Goal: Transaction & Acquisition: Purchase product/service

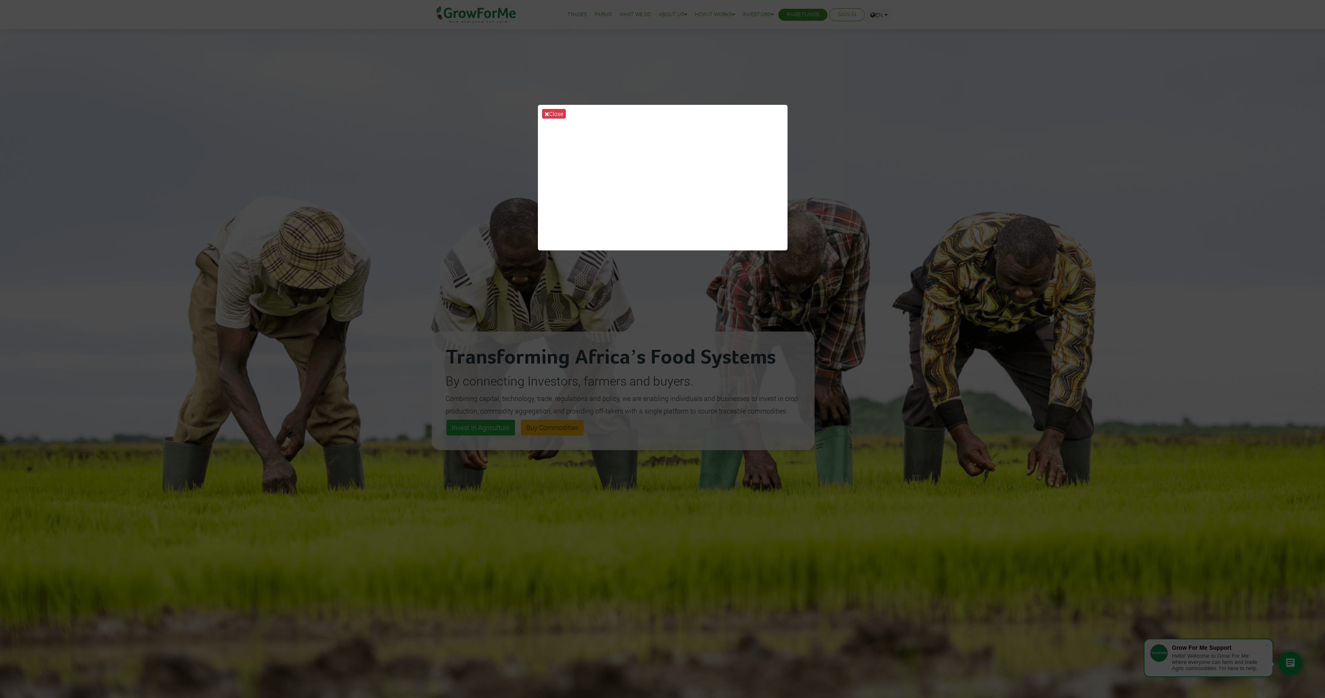
click at [899, 121] on div "Close" at bounding box center [662, 349] width 1325 height 698
click at [552, 111] on button "Close" at bounding box center [554, 114] width 24 height 10
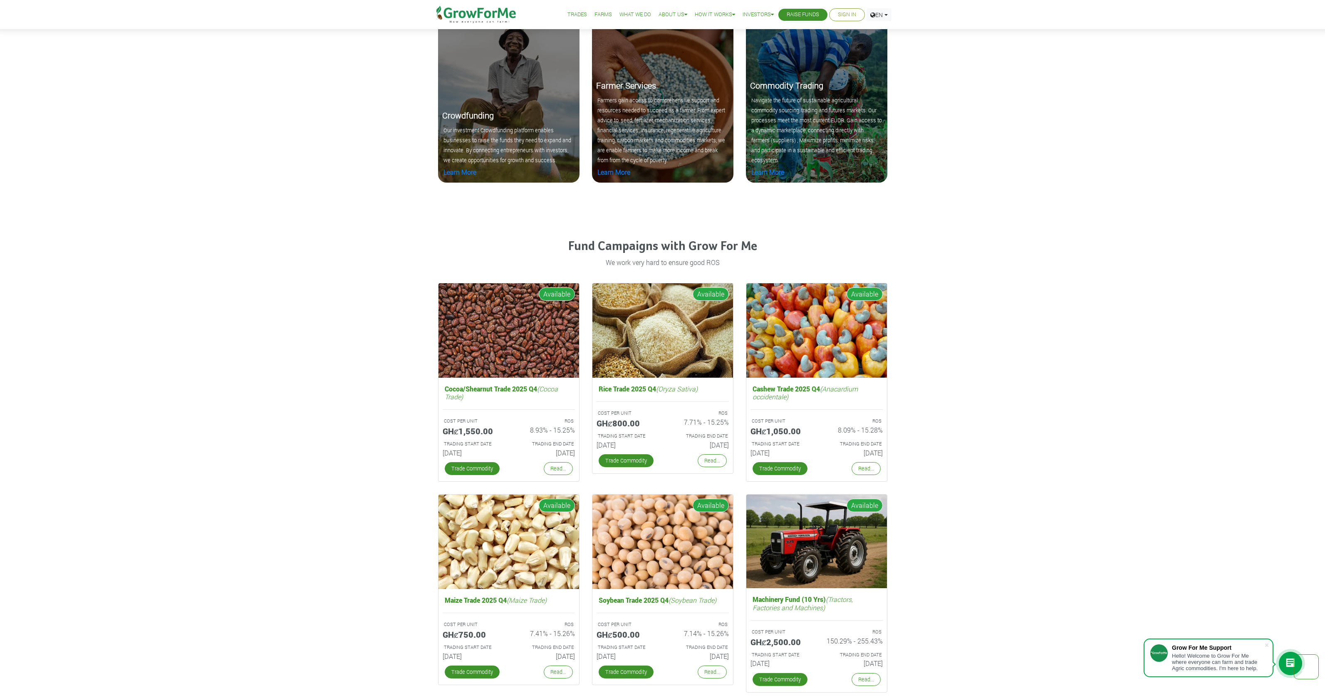
scroll to position [435, 0]
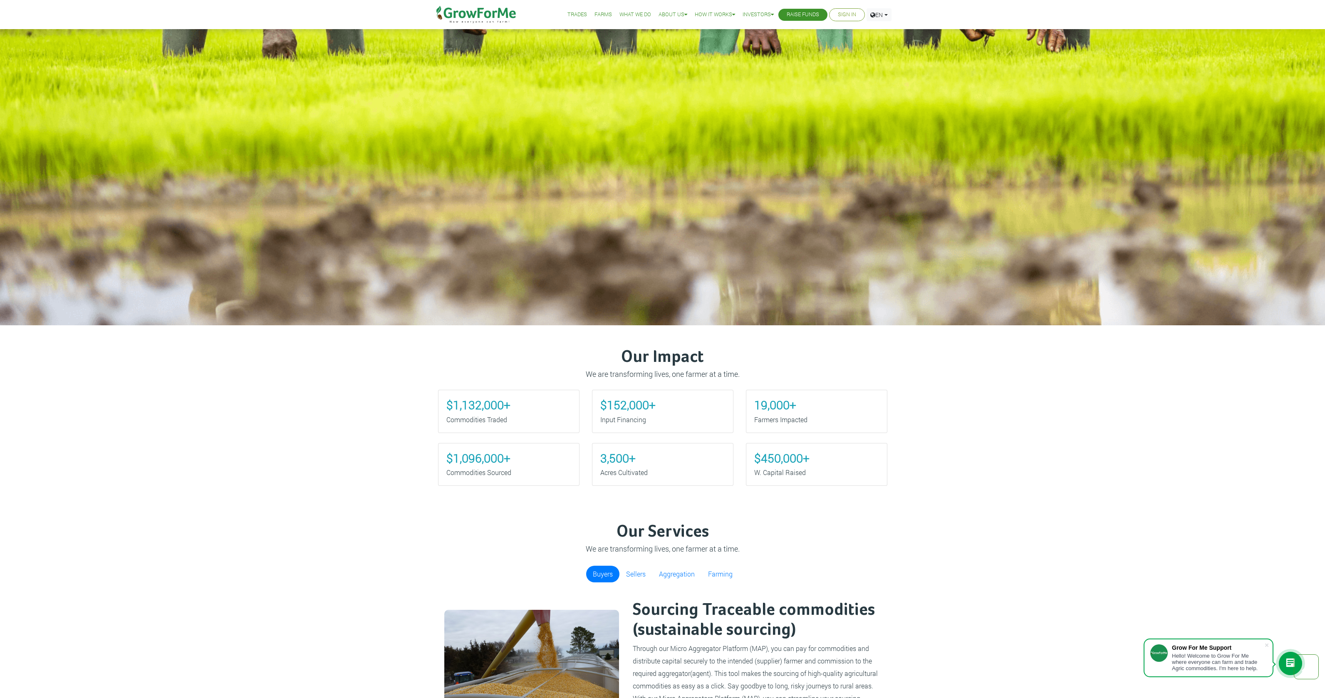
click at [641, 16] on link "What We Do" at bounding box center [635, 14] width 32 height 9
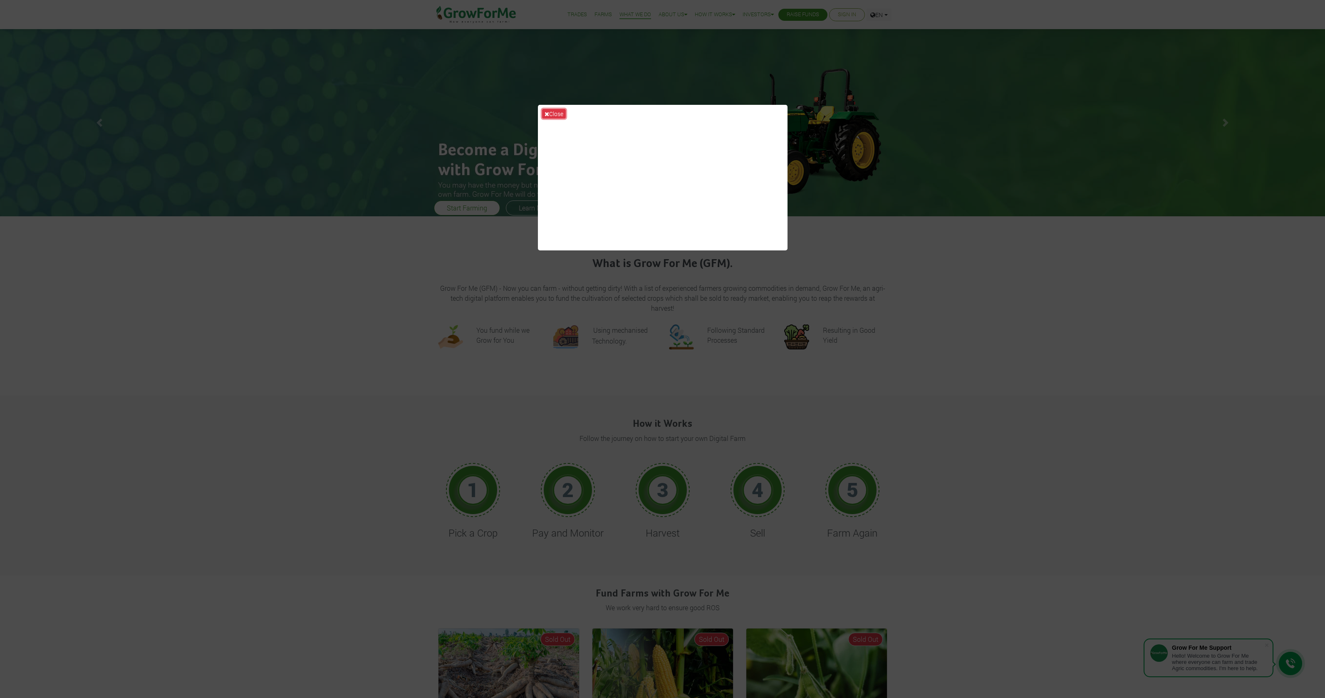
click at [559, 116] on button "Close" at bounding box center [554, 114] width 24 height 10
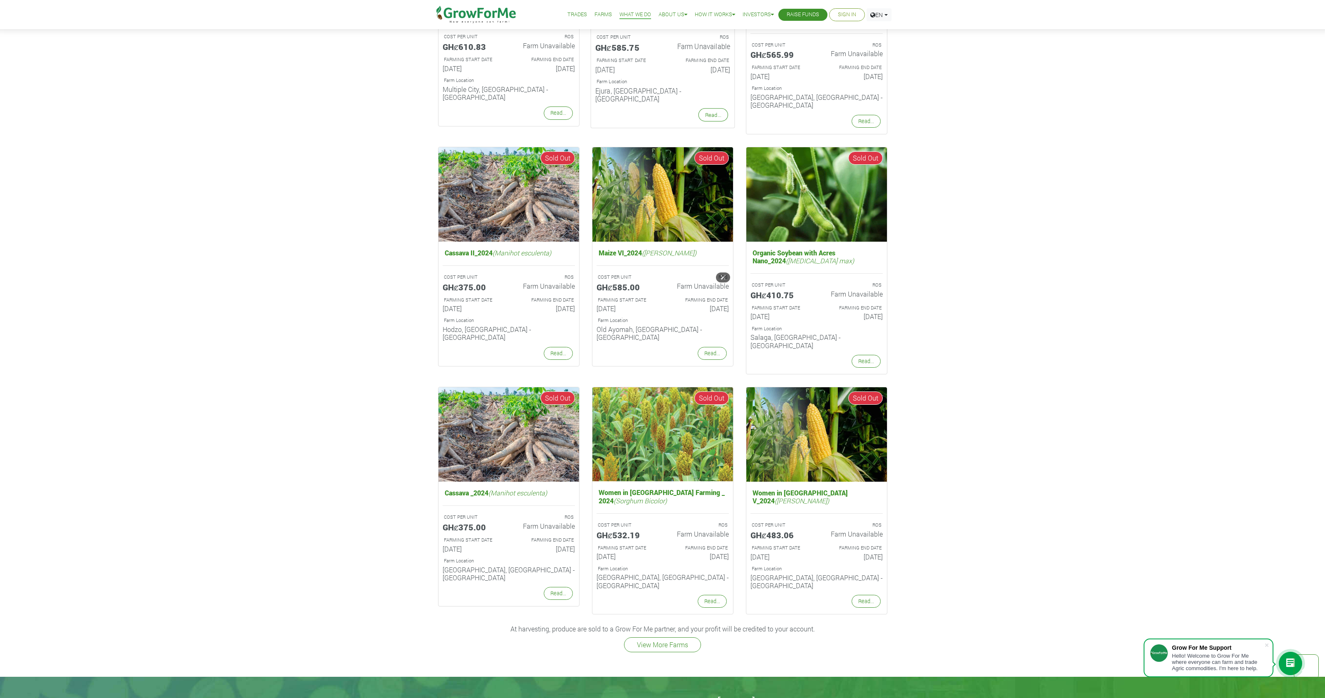
scroll to position [827, 0]
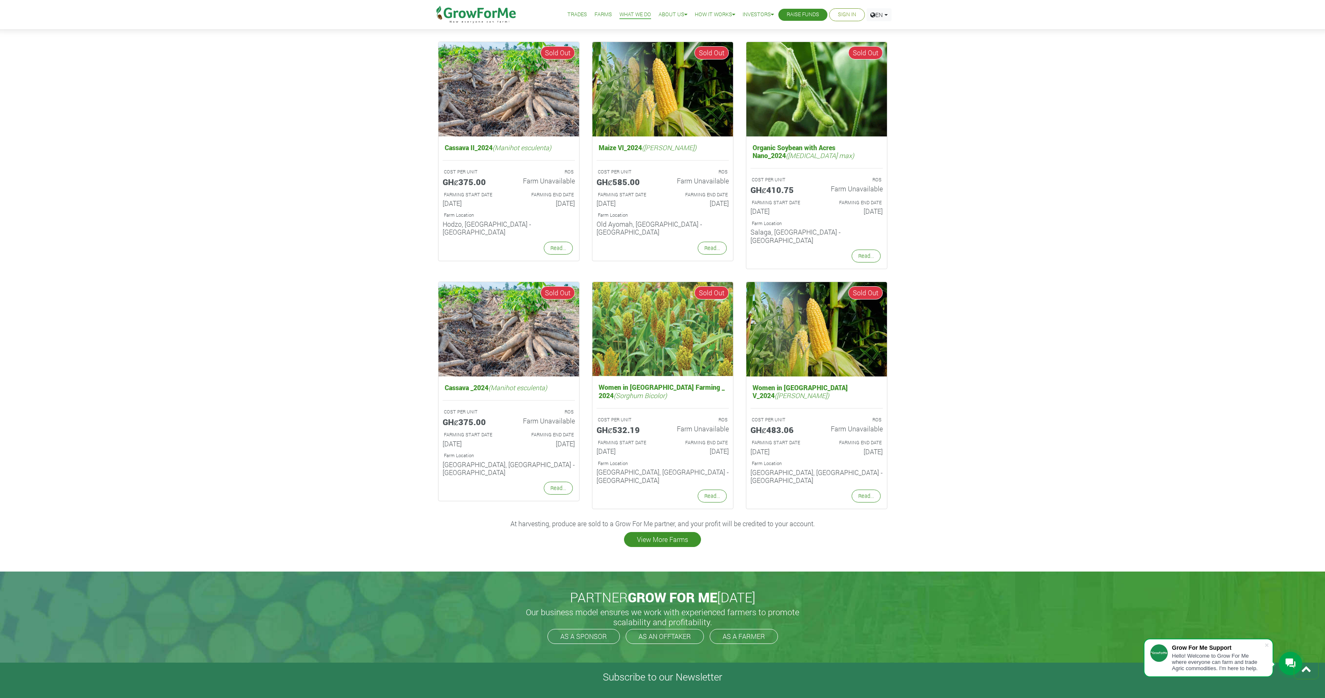
click at [684, 532] on link "View More Farms" at bounding box center [662, 539] width 77 height 15
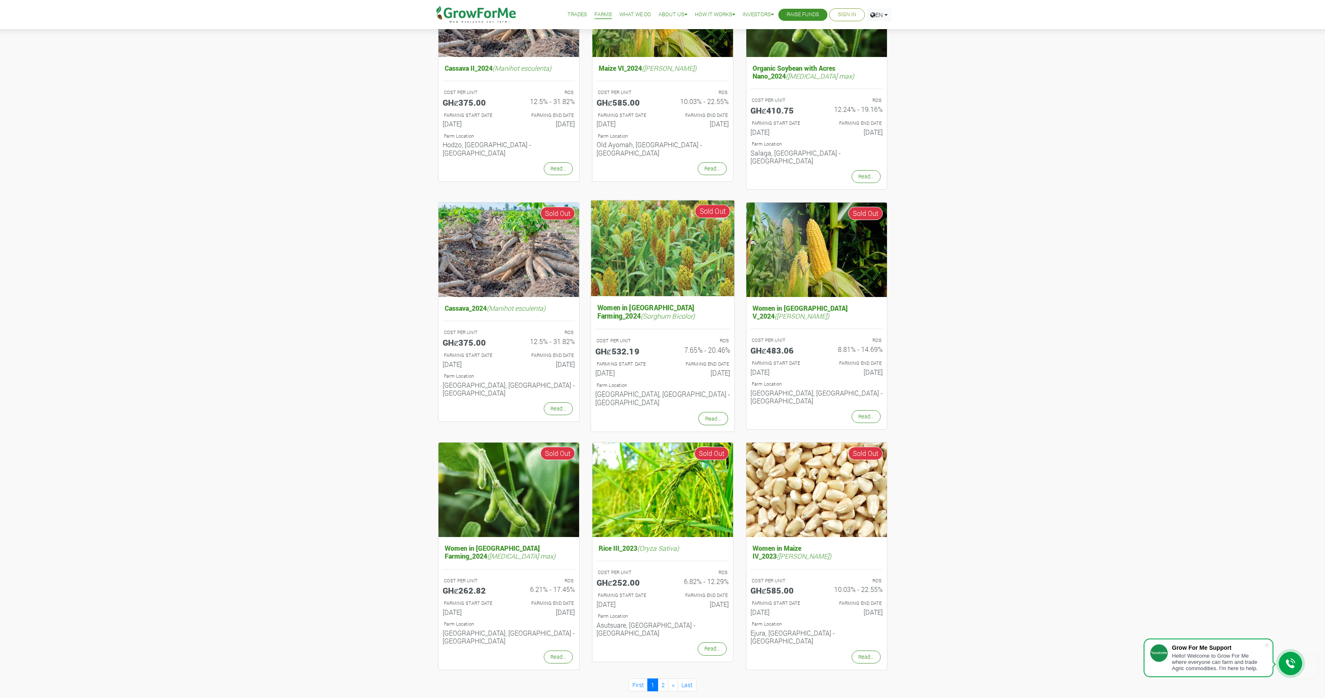
scroll to position [527, 0]
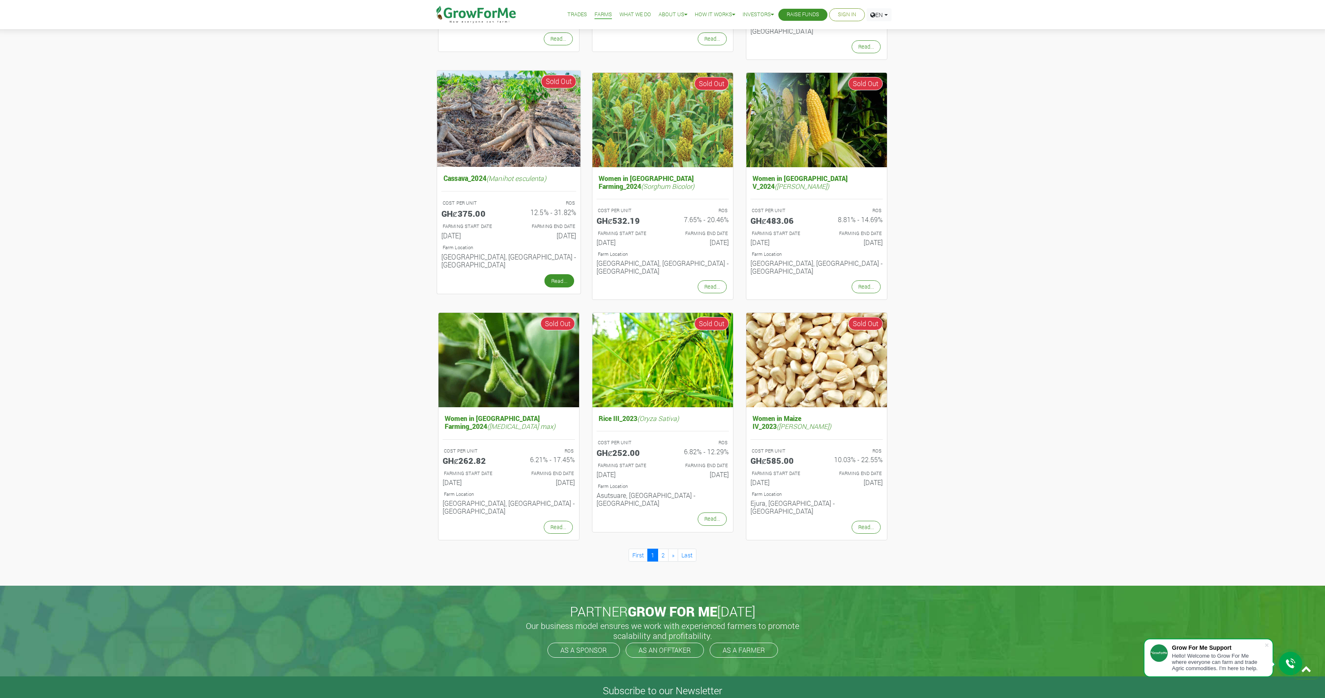
drag, startPoint x: 558, startPoint y: 254, endPoint x: 562, endPoint y: 262, distance: 8.9
click at [558, 274] on link "Read..." at bounding box center [559, 280] width 30 height 13
